Goal: Information Seeking & Learning: Learn about a topic

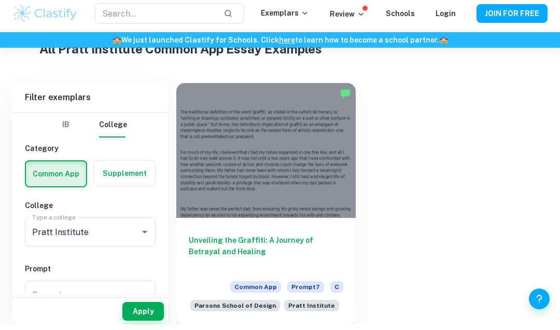
scroll to position [261, 0]
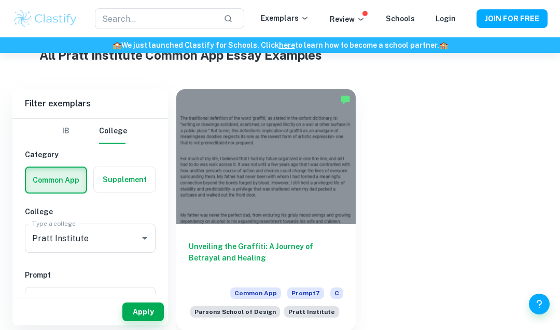
click at [316, 164] on div at bounding box center [265, 156] width 179 height 135
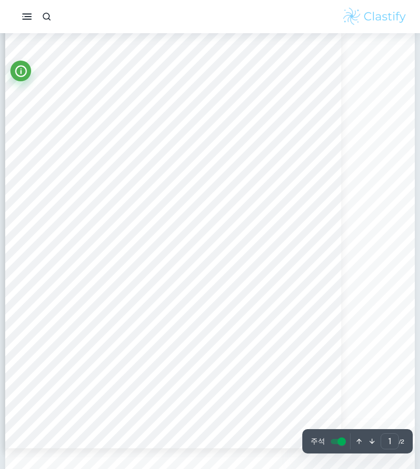
scroll to position [27, 0]
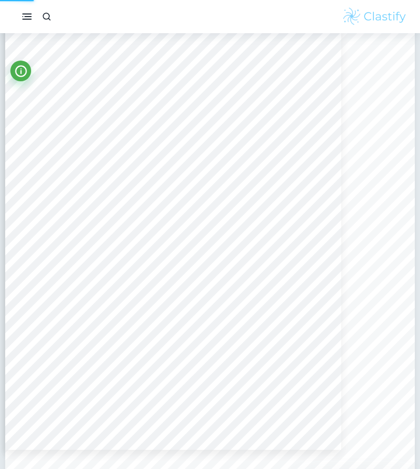
type input "2"
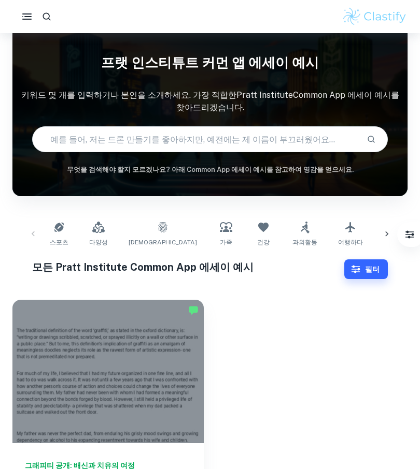
scroll to position [107, 0]
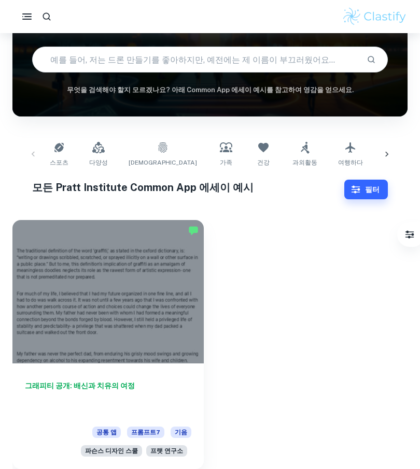
click at [169, 299] on div at bounding box center [107, 292] width 191 height 144
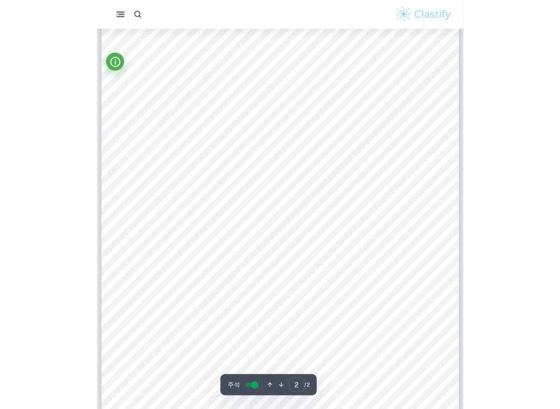
scroll to position [629, 0]
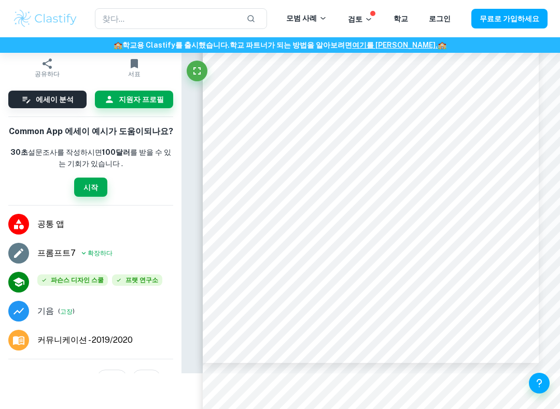
type input "1"
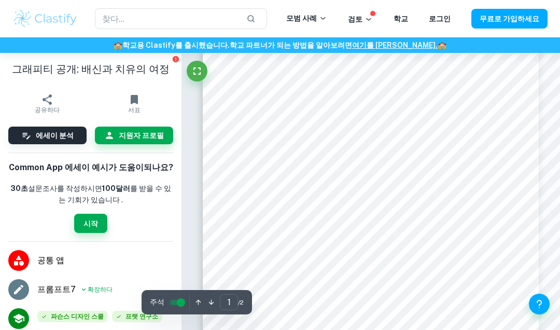
scroll to position [45, 0]
